Goal: Find specific page/section

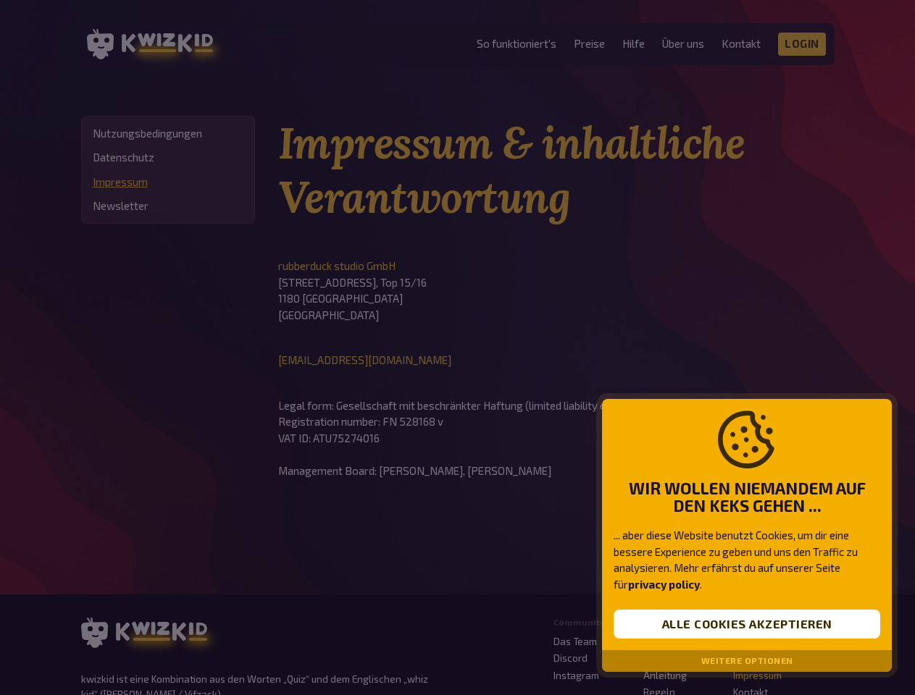
click at [457, 348] on div at bounding box center [457, 347] width 915 height 695
click at [747, 624] on button "Alle Cookies akzeptieren" at bounding box center [746, 624] width 267 height 29
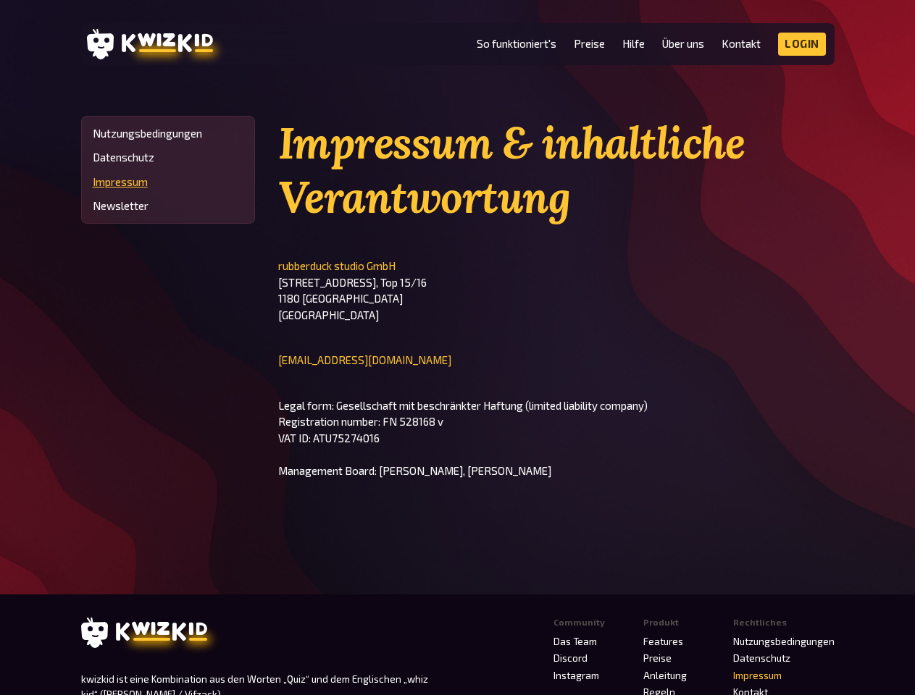
click at [747, 661] on link "Datenschutz" at bounding box center [761, 659] width 57 height 12
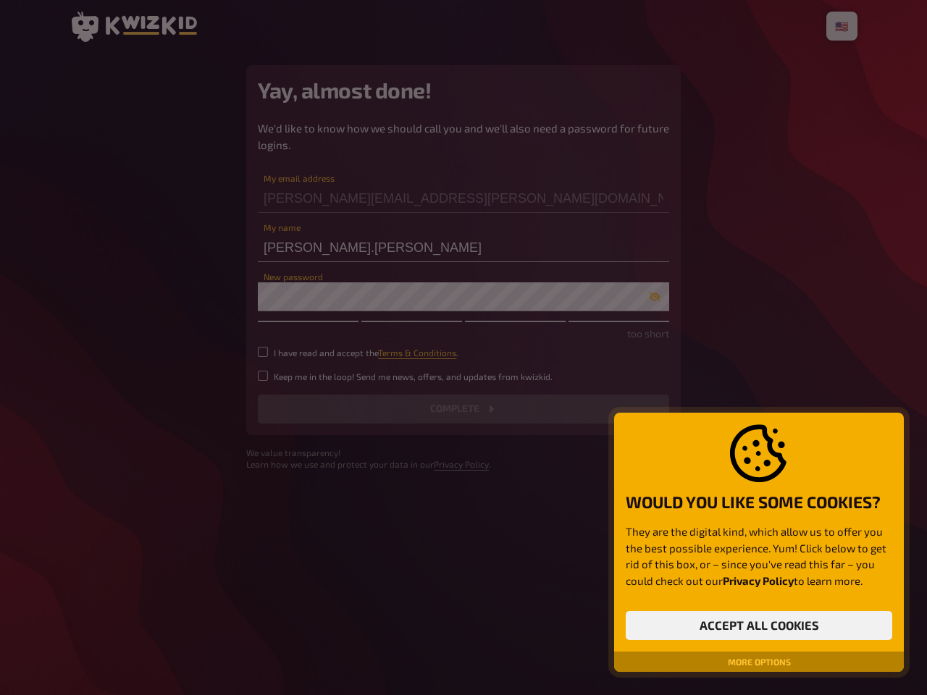
click at [464, 348] on div at bounding box center [463, 347] width 927 height 695
click at [759, 626] on button "Accept all cookies" at bounding box center [759, 625] width 267 height 29
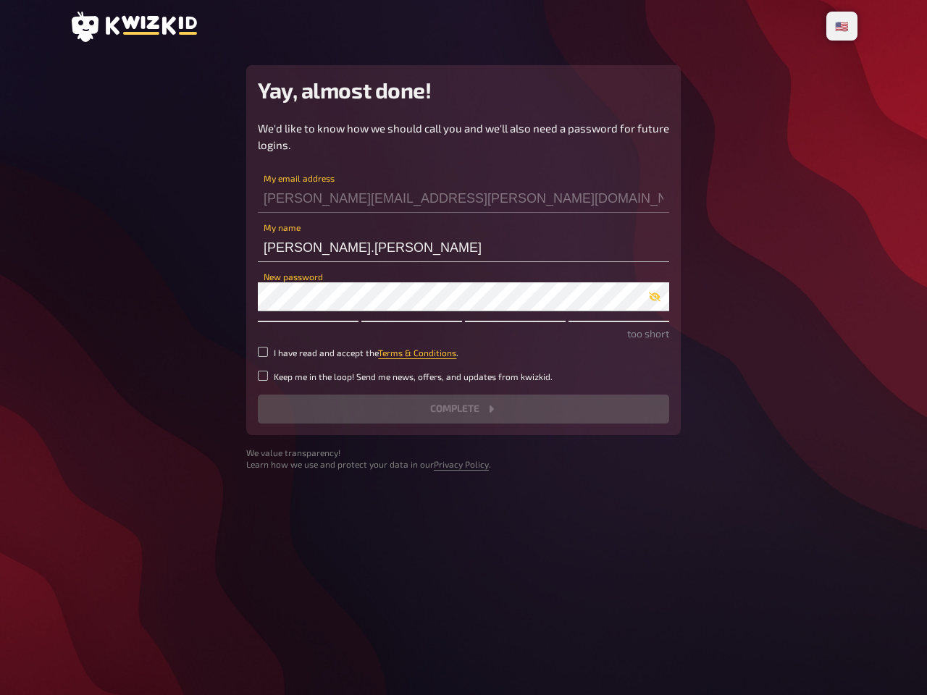
click at [759, 662] on div "🇩🇪 Deutsch 🇺🇸 English 🇳🇱 Nederlands Yay, almost done! We'd like to know how we …" at bounding box center [463, 347] width 811 height 695
